Goal: Task Accomplishment & Management: Manage account settings

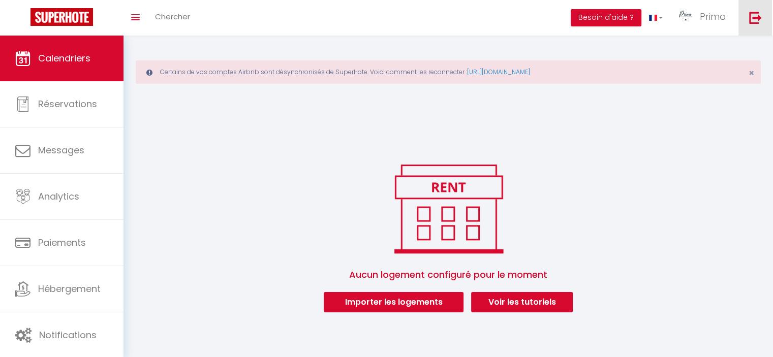
click at [768, 18] on link at bounding box center [756, 18] width 34 height 36
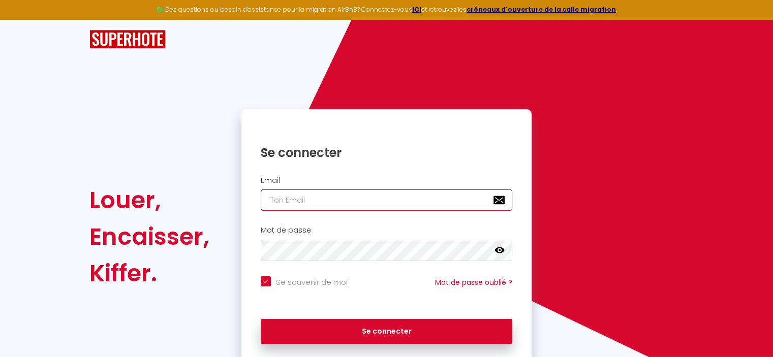
type input "[EMAIL_ADDRESS][DOMAIN_NAME]"
checkbox input "true"
click at [326, 200] on input "[EMAIL_ADDRESS][DOMAIN_NAME]" at bounding box center [387, 200] width 252 height 21
type input "[EMAIL_ADDRESS][PERSON_NAME][DOMAIN_NAME]"
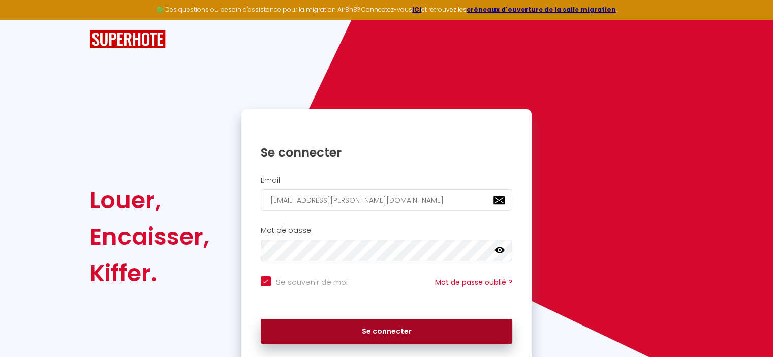
click at [330, 335] on button "Se connecter" at bounding box center [387, 331] width 252 height 25
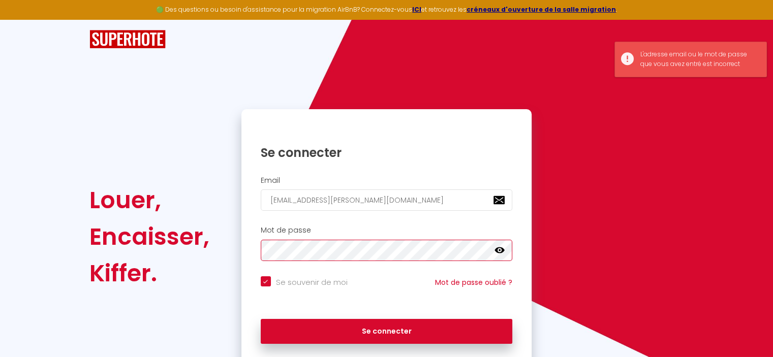
click at [261, 319] on button "Se connecter" at bounding box center [387, 331] width 252 height 25
checkbox input "true"
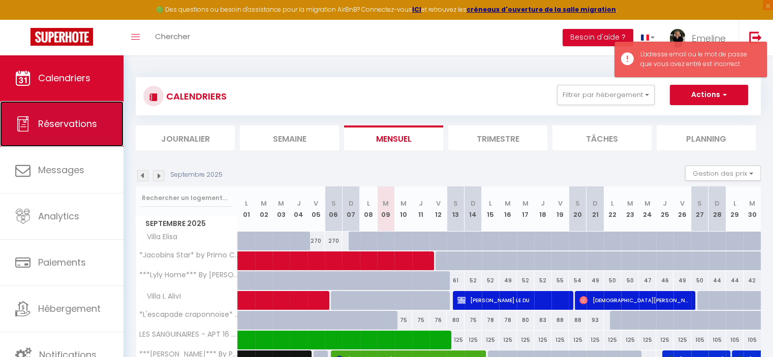
click at [47, 125] on span "Réservations" at bounding box center [67, 123] width 59 height 13
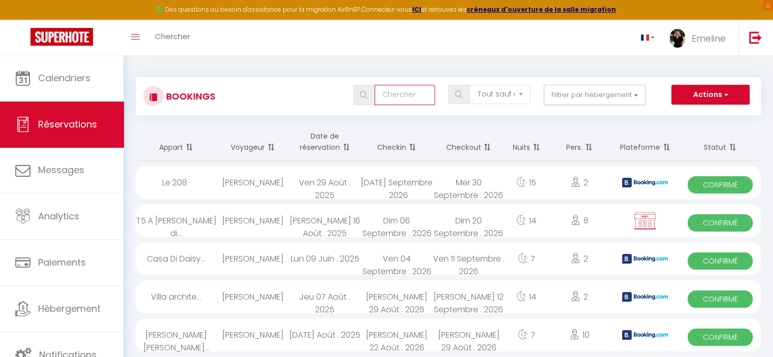
click at [409, 98] on input "text" at bounding box center [405, 95] width 60 height 20
type input "[PERSON_NAME]"
select select
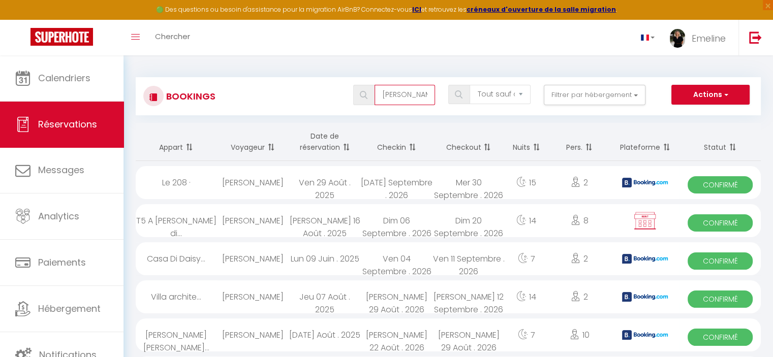
select select
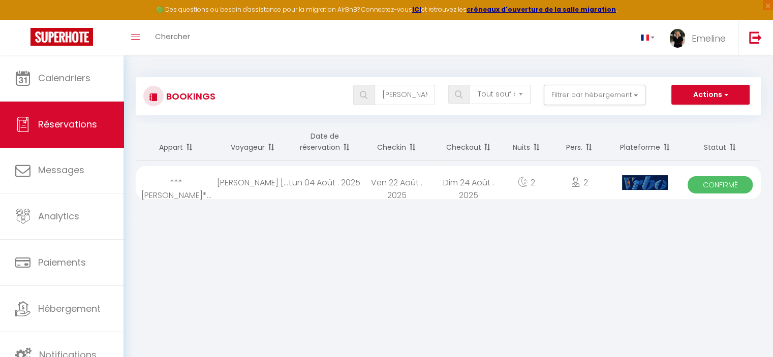
click at [241, 191] on div "[PERSON_NAME] [PERSON_NAME]" at bounding box center [253, 182] width 72 height 33
select select "OK"
select select "1"
select select "0"
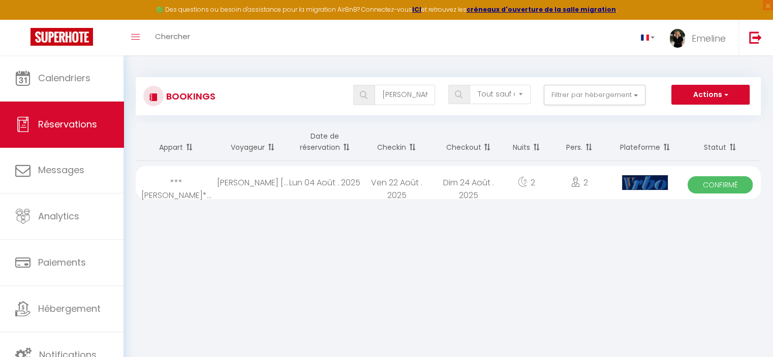
select select "1"
select select
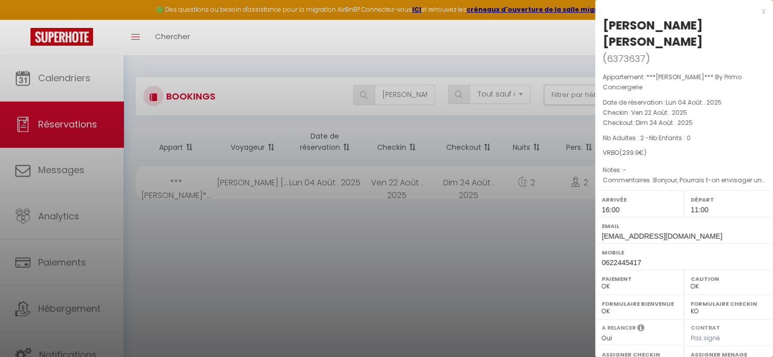
select select "45001"
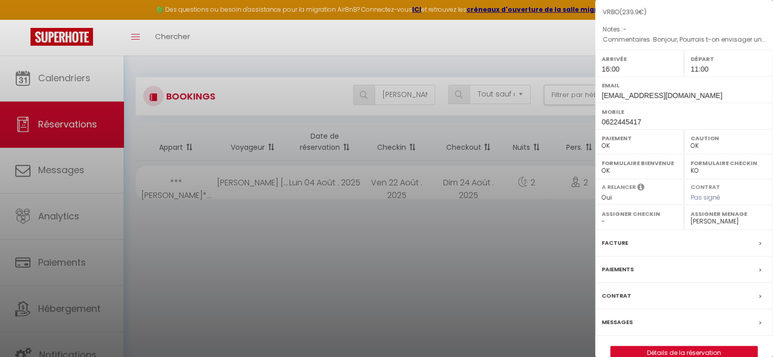
click at [640, 257] on div "Paiements" at bounding box center [684, 270] width 178 height 26
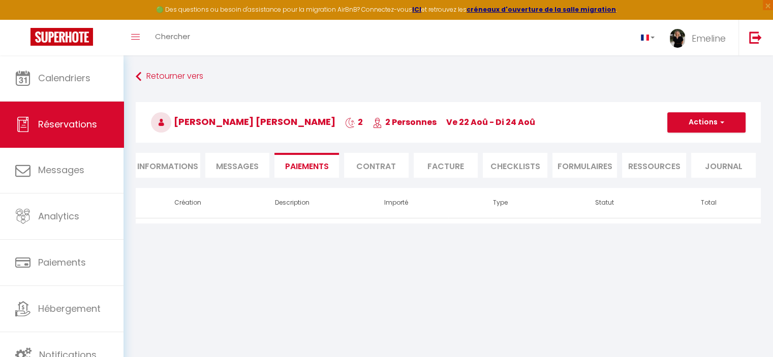
click at [360, 165] on li "Contrat" at bounding box center [376, 165] width 65 height 25
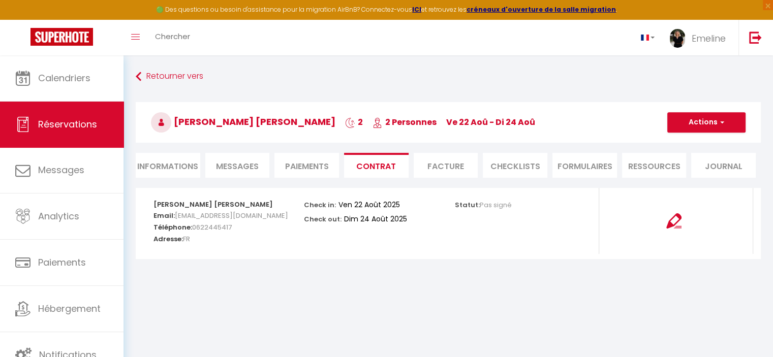
click at [455, 165] on li "Facture" at bounding box center [446, 165] width 65 height 25
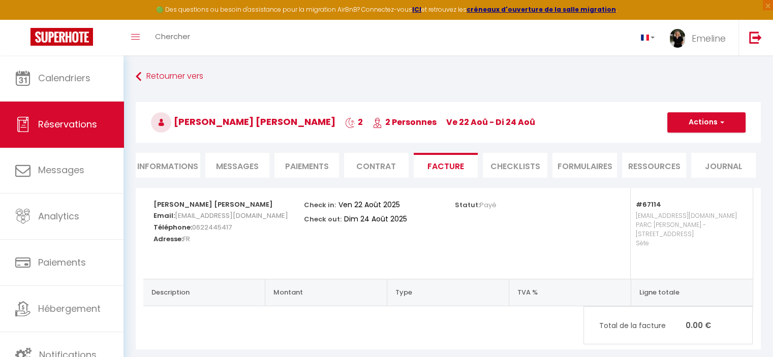
click at [385, 164] on li "Contrat" at bounding box center [376, 165] width 65 height 25
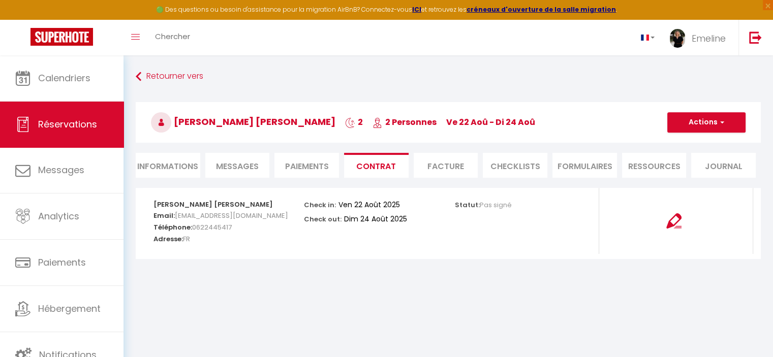
click at [301, 176] on li "Paiements" at bounding box center [307, 165] width 65 height 25
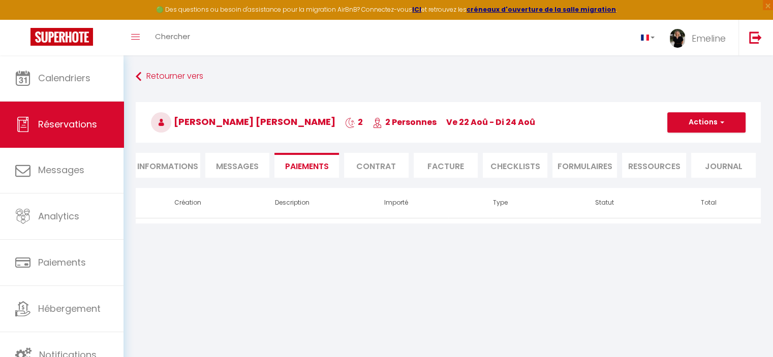
drag, startPoint x: 175, startPoint y: 178, endPoint x: 175, endPoint y: 164, distance: 13.7
click at [175, 177] on div "Retourner vers [PERSON_NAME] [PERSON_NAME] 2 2 Personnes ve 22 Aoû - di 24 Aoû …" at bounding box center [448, 128] width 638 height 120
click at [175, 162] on li "Informations" at bounding box center [168, 165] width 65 height 25
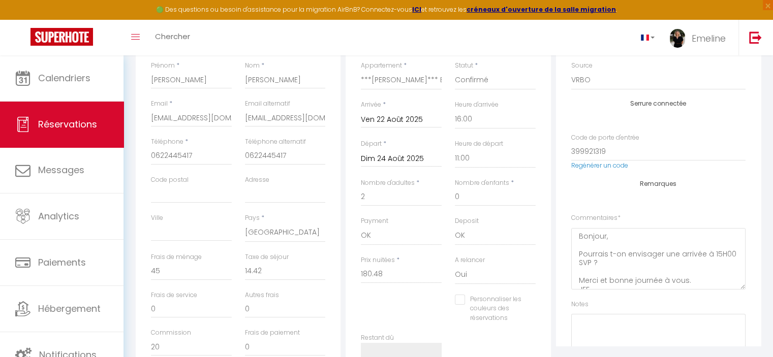
scroll to position [154, 0]
